Goal: Find specific page/section: Find specific page/section

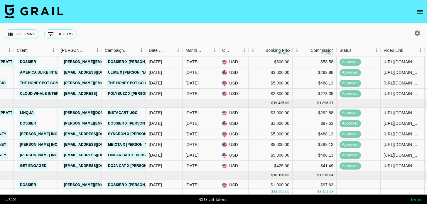
scroll to position [0, 226]
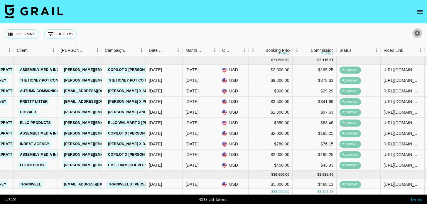
click at [419, 37] on button "button" at bounding box center [418, 33] width 10 height 10
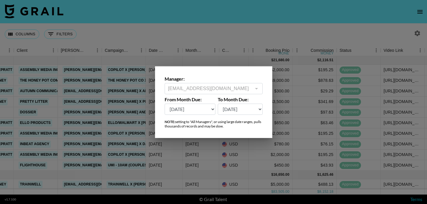
click at [203, 108] on select "[DATE] Aug '[DATE] Jun '[DATE] Apr '[DATE] Feb '[DATE] Dec '[DATE] Oct '[DATE] …" at bounding box center [190, 108] width 51 height 11
select select "[DATE]"
click at [165, 103] on select "[DATE] Aug '[DATE] Jun '[DATE] Apr '[DATE] Feb '[DATE] Dec '[DATE] Oct '[DATE] …" at bounding box center [190, 108] width 51 height 11
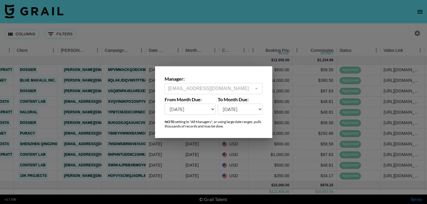
click at [182, 146] on div at bounding box center [213, 102] width 427 height 204
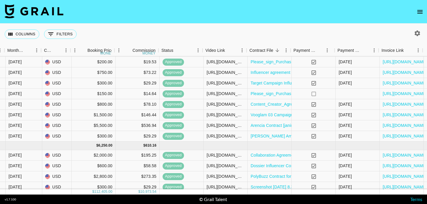
scroll to position [154, 423]
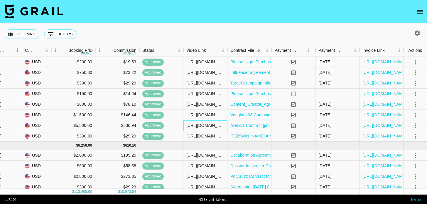
click at [213, 126] on div "[URL][DOMAIN_NAME]" at bounding box center [206, 125] width 38 height 6
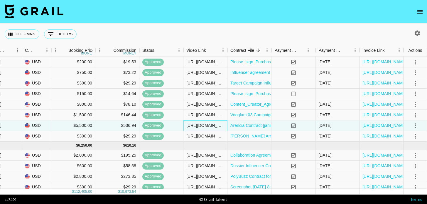
click at [213, 126] on div "[URL][DOMAIN_NAME]" at bounding box center [206, 125] width 38 height 6
drag, startPoint x: 223, startPoint y: 125, endPoint x: 159, endPoint y: 124, distance: 63.8
click at [159, 124] on div "l0xbghl2YxOQYRP8YNcR recPKU6FwNzkC5mMw janinedelaney Arencia Inc. [EMAIL_ADDRES…" at bounding box center [2, 125] width 850 height 11
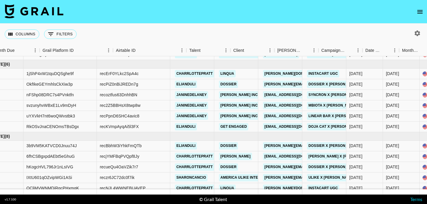
scroll to position [182, 0]
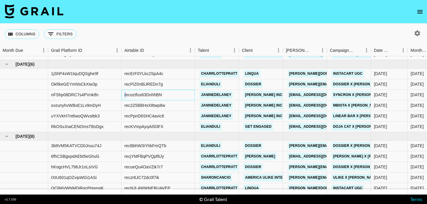
drag, startPoint x: 166, startPoint y: 95, endPoint x: 124, endPoint y: 96, distance: 42.0
click at [124, 96] on div "recoztfus63DnhhBN" at bounding box center [158, 95] width 73 height 11
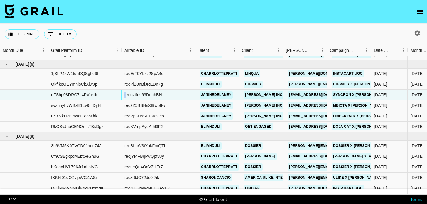
click at [124, 96] on div "recoztfus63DnhhBN" at bounding box center [158, 95] width 73 height 11
drag, startPoint x: 172, startPoint y: 94, endPoint x: 125, endPoint y: 96, distance: 46.8
click at [125, 96] on div "recoztfus63DnhhBN" at bounding box center [158, 95] width 73 height 11
copy div "recoztfus63DnhhBN"
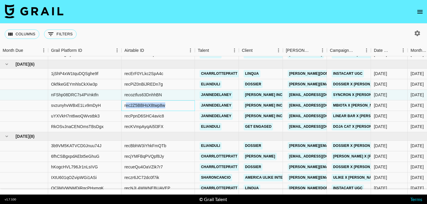
drag, startPoint x: 171, startPoint y: 105, endPoint x: 125, endPoint y: 104, distance: 45.5
click at [125, 104] on div "rec2Z5BBHsX8twp8w" at bounding box center [158, 105] width 73 height 11
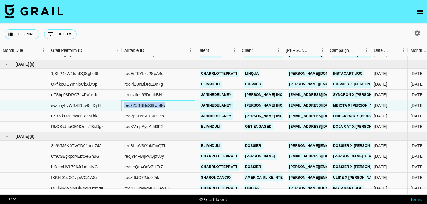
drag, startPoint x: 167, startPoint y: 105, endPoint x: 125, endPoint y: 105, distance: 42.6
click at [125, 105] on div "rec2Z5BBHsX8twp8w" at bounding box center [158, 105] width 73 height 11
copy div "rec2Z5BBHsX8twp8w"
